Goal: Task Accomplishment & Management: Use online tool/utility

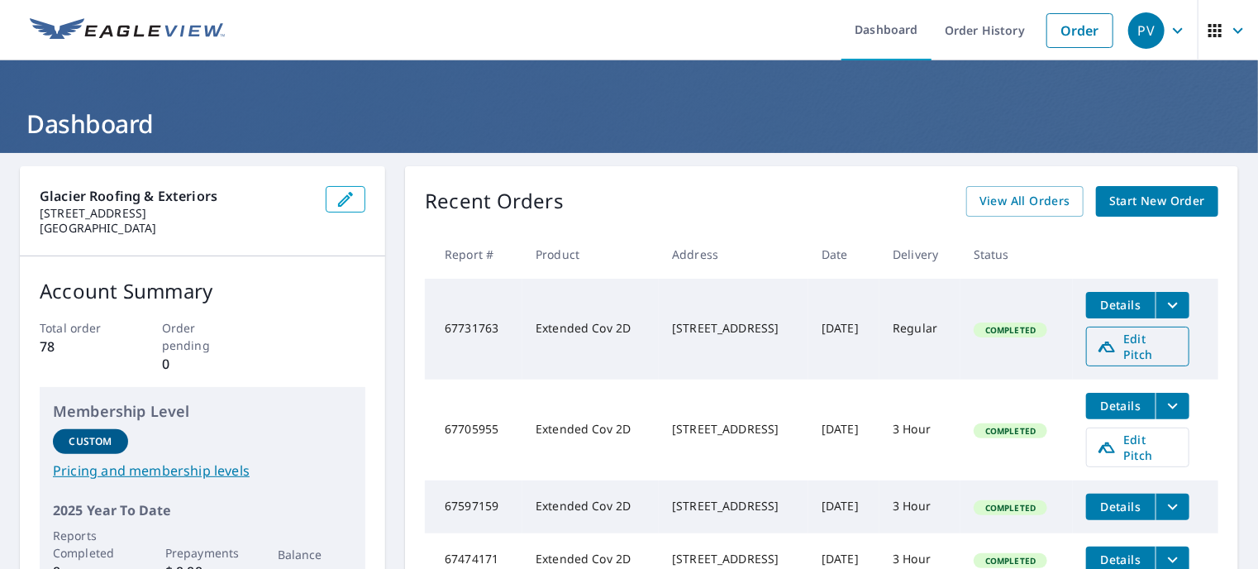
click at [1135, 343] on span "Edit Pitch" at bounding box center [1138, 346] width 82 height 31
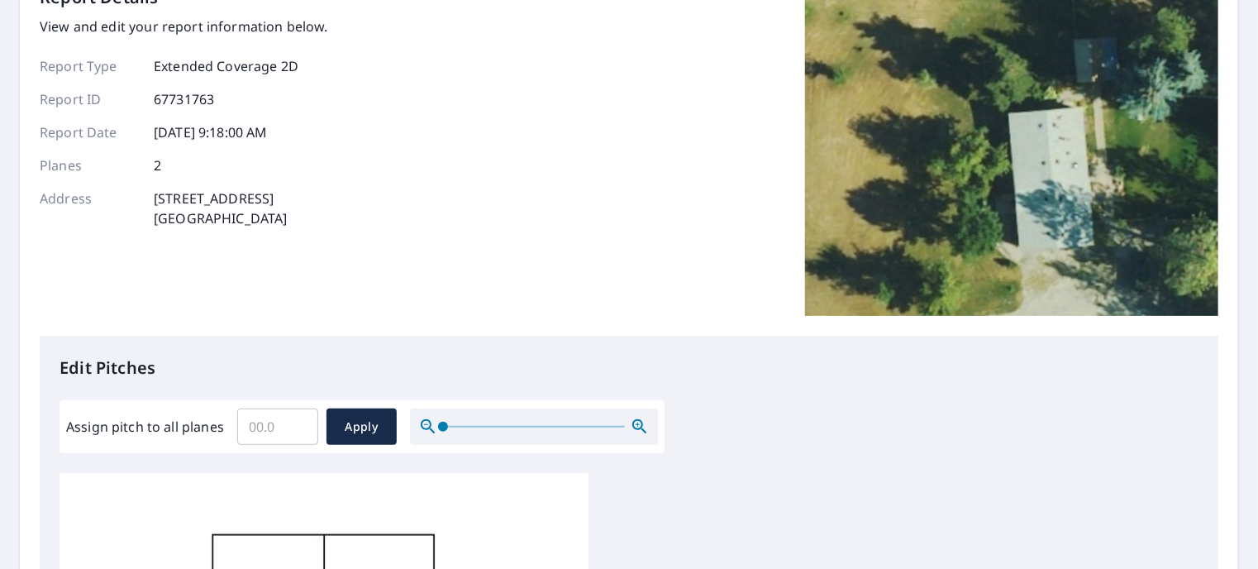
scroll to position [109, 0]
drag, startPoint x: 284, startPoint y: 440, endPoint x: 198, endPoint y: 430, distance: 87.4
click at [198, 430] on div "Assign pitch to all planes ​ Apply" at bounding box center [362, 425] width 592 height 36
type input "3"
click at [351, 426] on span "Apply" at bounding box center [362, 426] width 44 height 21
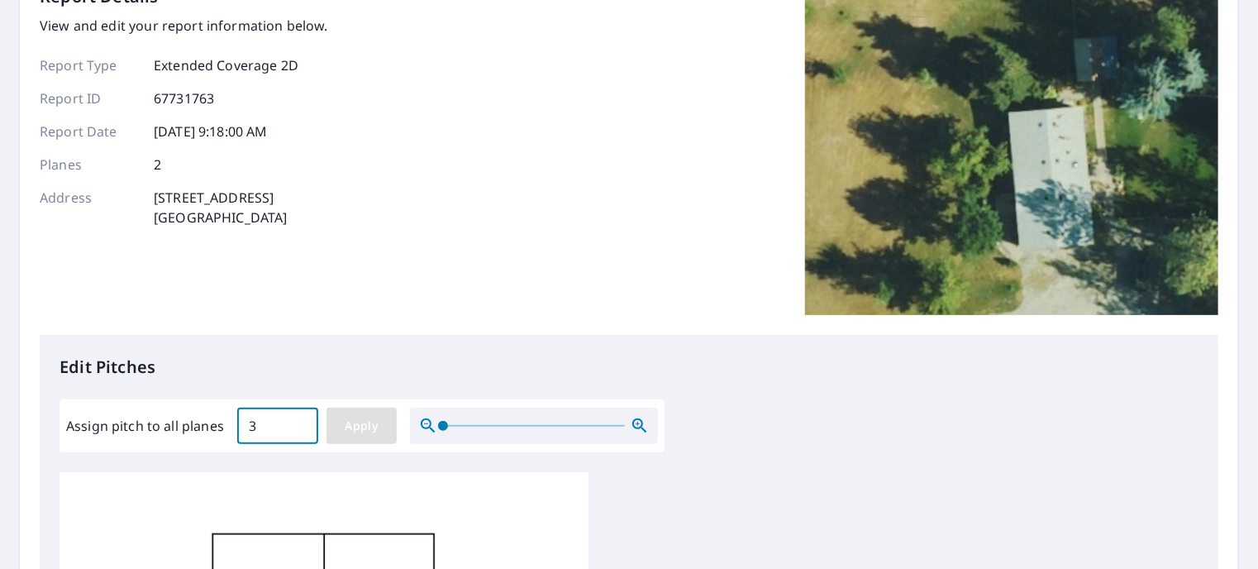
type input "3"
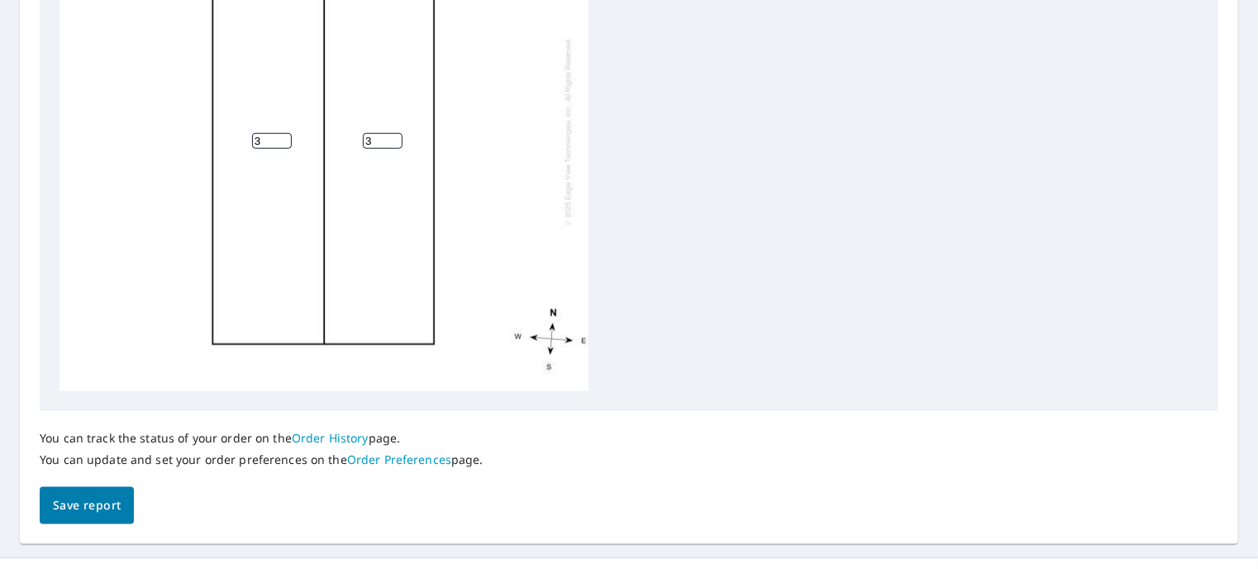
scroll to position [710, 0]
click at [88, 512] on span "Save report" at bounding box center [87, 504] width 68 height 21
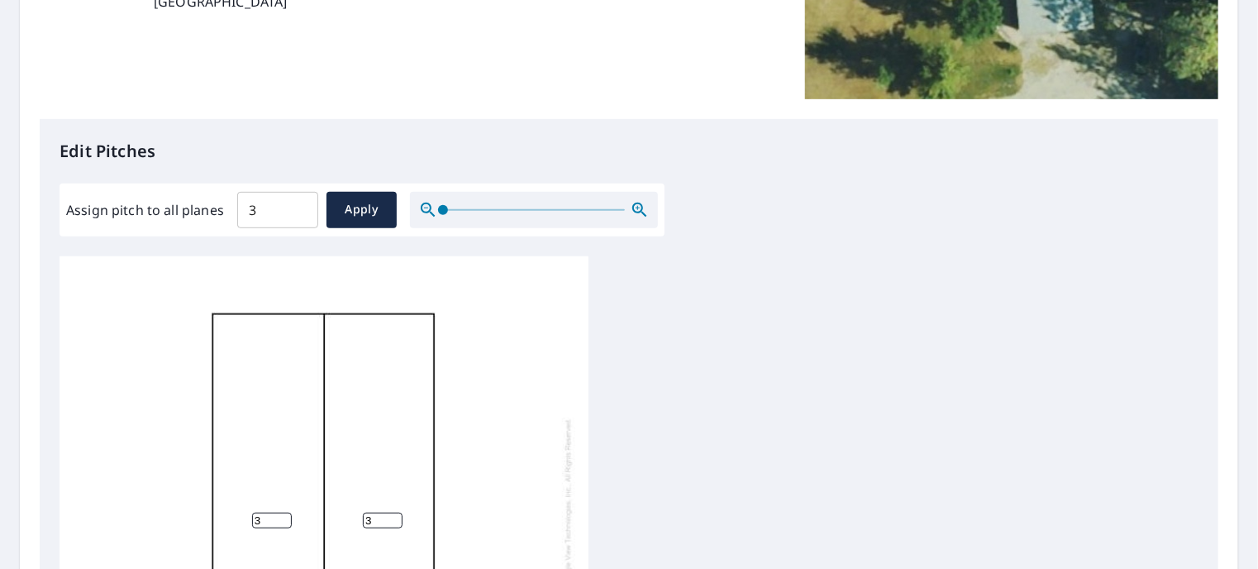
scroll to position [799, 0]
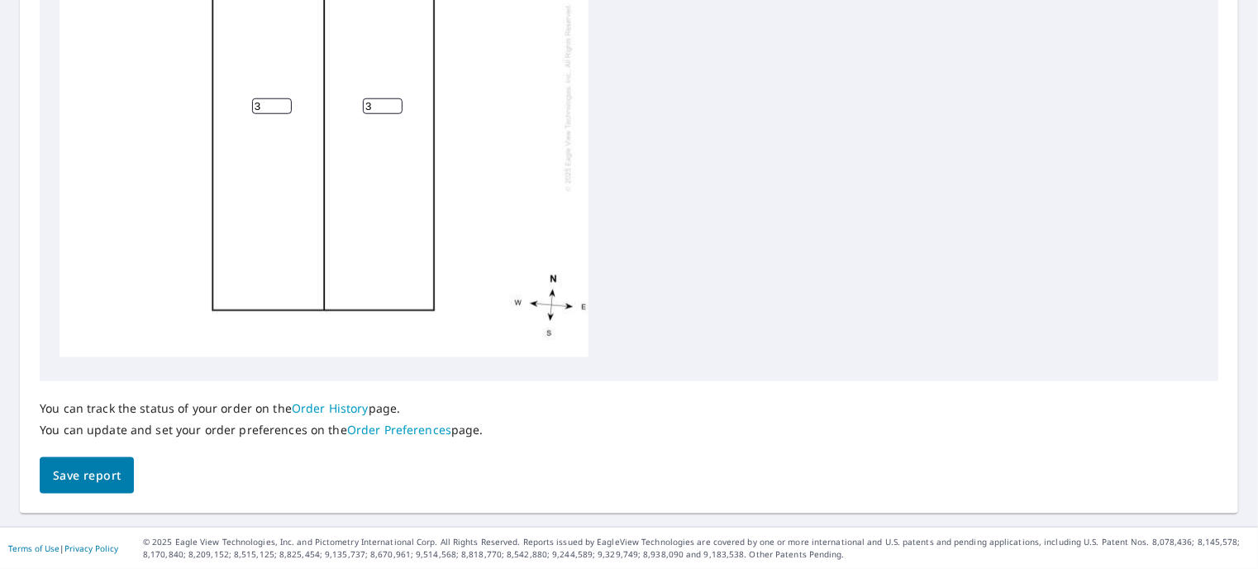
click at [76, 479] on span "Save report" at bounding box center [87, 475] width 68 height 21
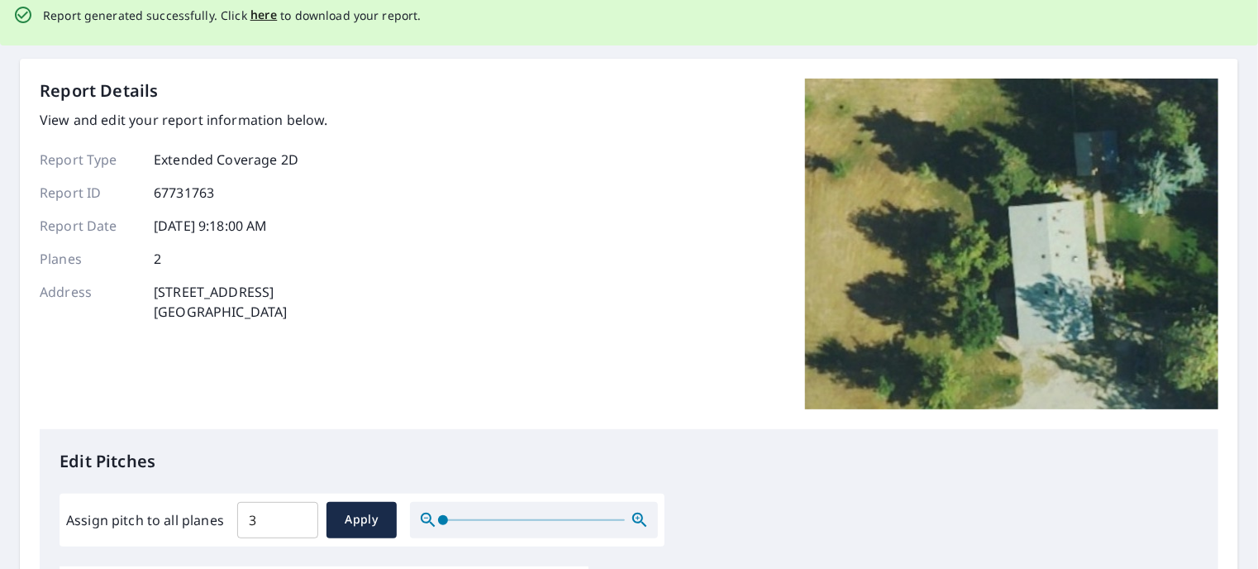
scroll to position [0, 0]
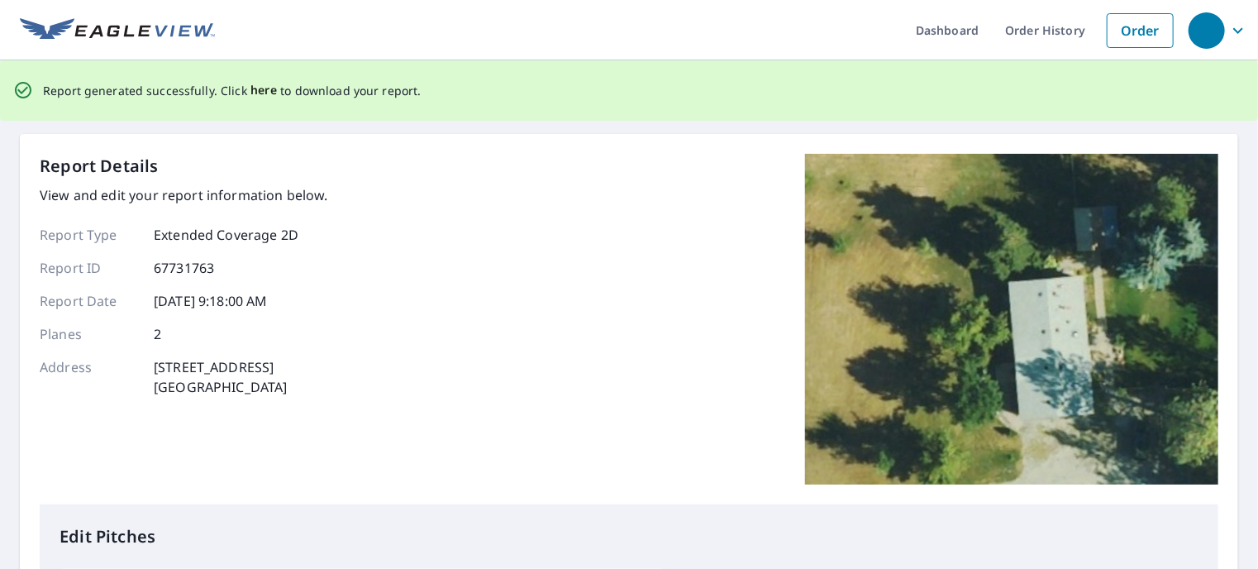
click at [264, 97] on span "here" at bounding box center [263, 90] width 27 height 21
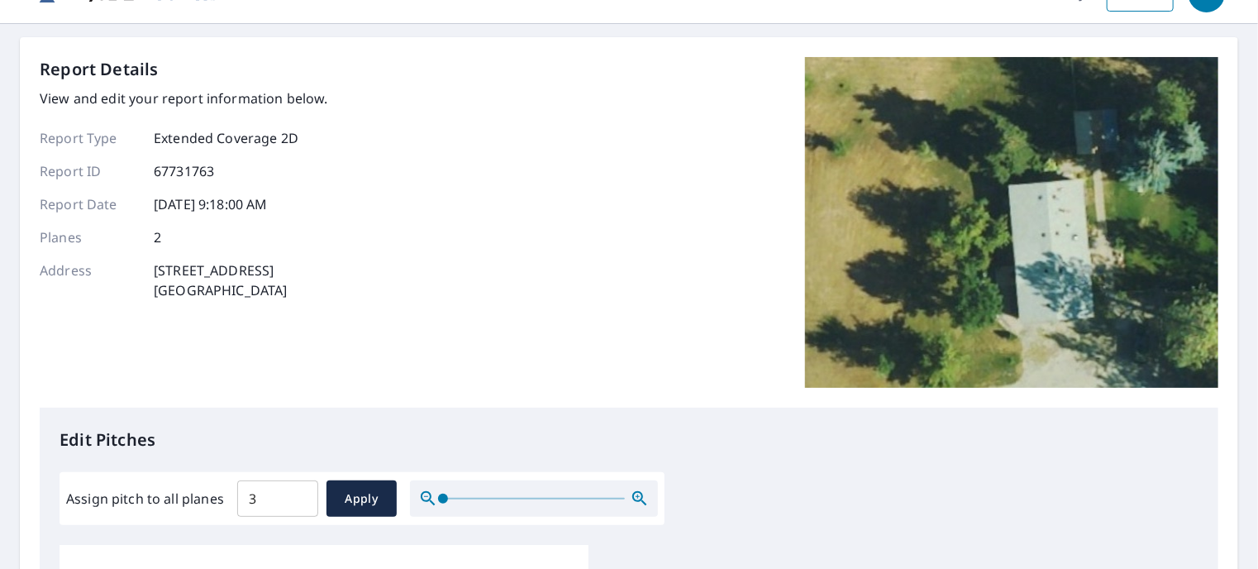
scroll to position [21, 0]
